Goal: Information Seeking & Learning: Learn about a topic

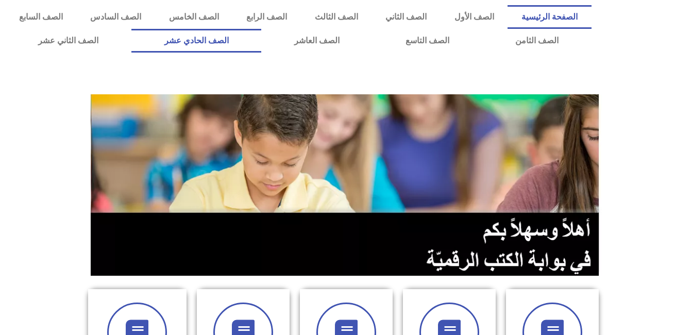
click at [262, 38] on link "الصف الحادي عشر" at bounding box center [196, 41] width 130 height 24
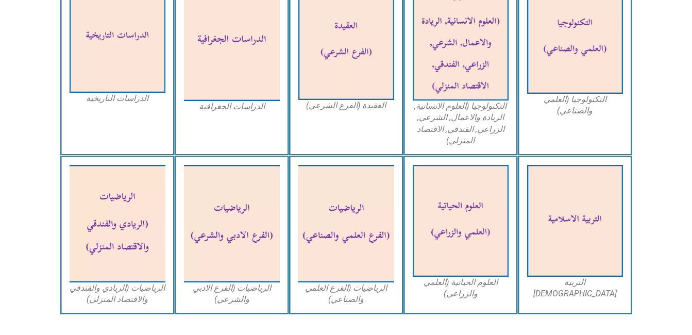
scroll to position [597, 0]
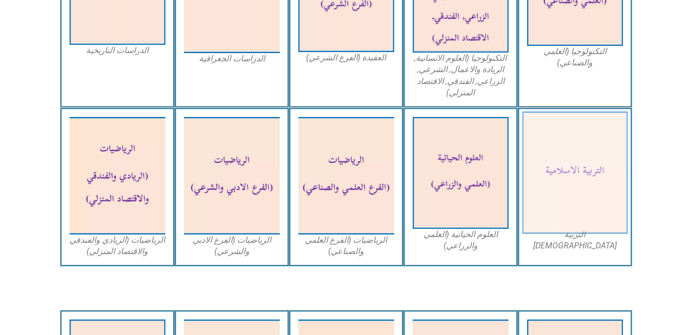
click at [534, 189] on img at bounding box center [575, 173] width 106 height 123
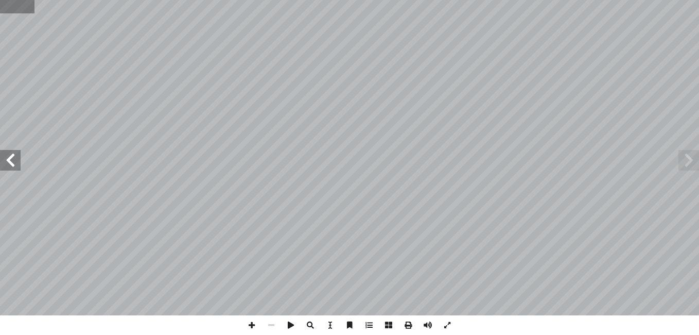
click at [27, 8] on input "text" at bounding box center [17, 6] width 35 height 13
type input "**"
click at [13, 154] on span at bounding box center [10, 160] width 21 height 21
click at [254, 328] on span at bounding box center [252, 325] width 20 height 20
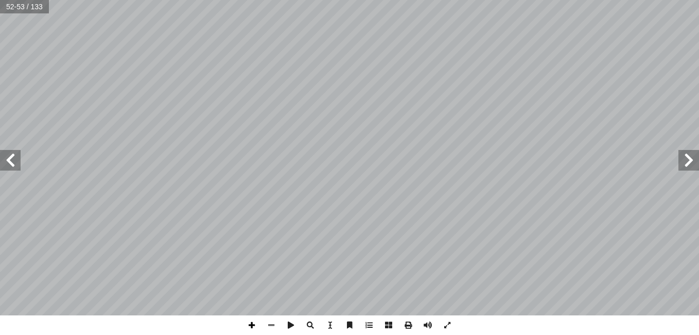
click at [251, 326] on span at bounding box center [252, 325] width 20 height 20
click at [15, 160] on span at bounding box center [10, 160] width 21 height 21
click at [270, 0] on html "الصفحة الرئيسية الصف الأول الصف الثاني الصف الثالث الصف الرابع الصف الخامس الصف…" at bounding box center [349, 47] width 699 height 94
